Goal: Check status

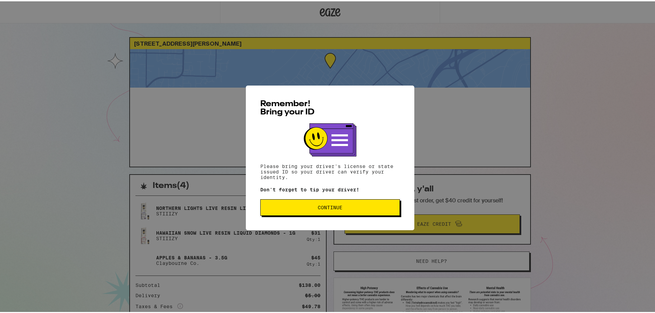
click at [294, 208] on span "Continue" at bounding box center [330, 206] width 128 height 5
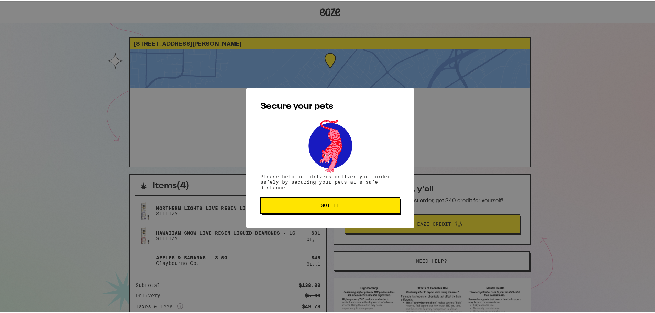
click at [295, 208] on button "Got it" at bounding box center [330, 204] width 140 height 17
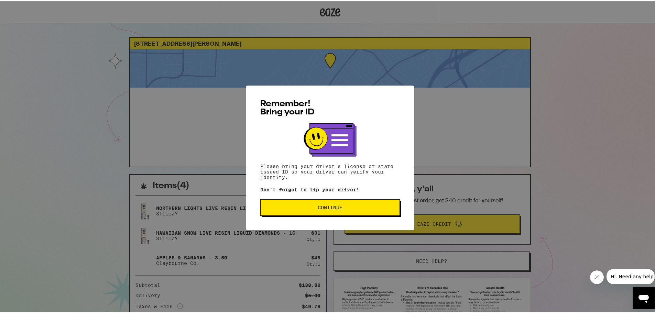
click at [279, 211] on button "Continue" at bounding box center [330, 206] width 140 height 17
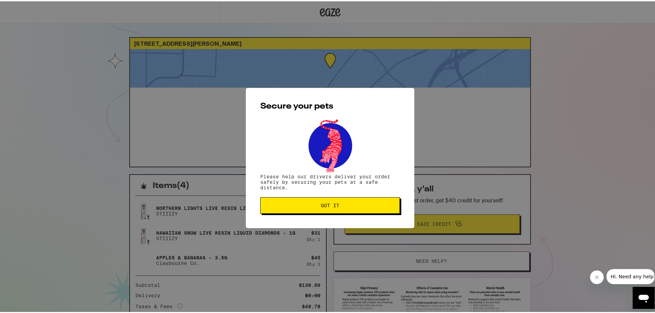
click at [279, 211] on button "Got it" at bounding box center [330, 204] width 140 height 17
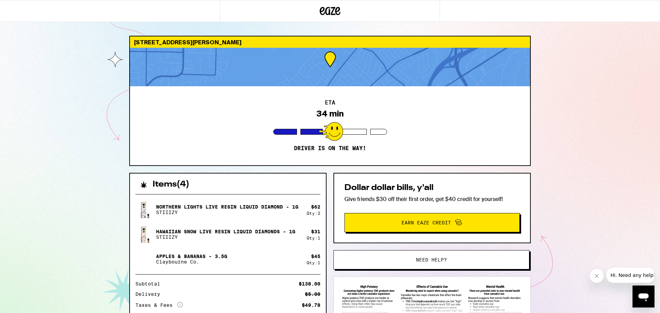
click at [83, 70] on div "[STREET_ADDRESS][PERSON_NAME] 34 min Driver is on the way! Items ( 4 ) Northern…" at bounding box center [330, 187] width 660 height 375
